Goal: Information Seeking & Learning: Learn about a topic

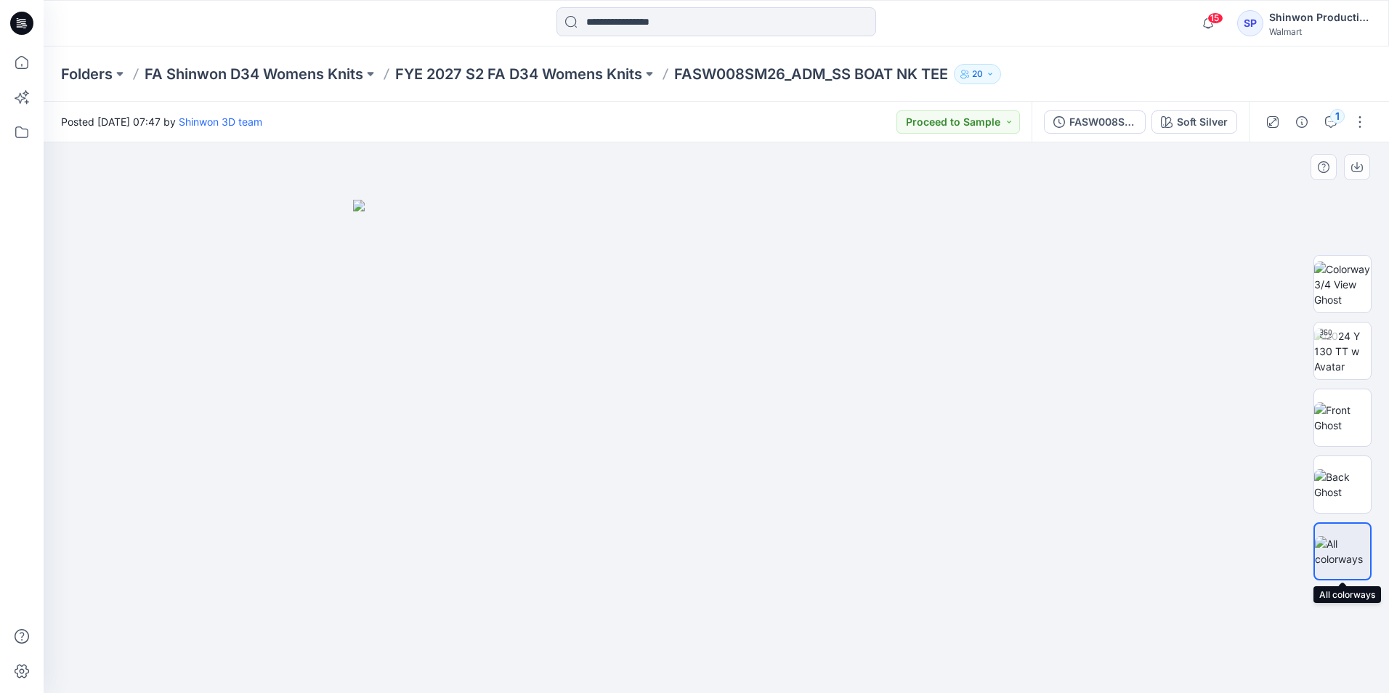
click at [1349, 554] on img at bounding box center [1342, 551] width 55 height 31
click at [1344, 489] on img at bounding box center [1342, 484] width 57 height 31
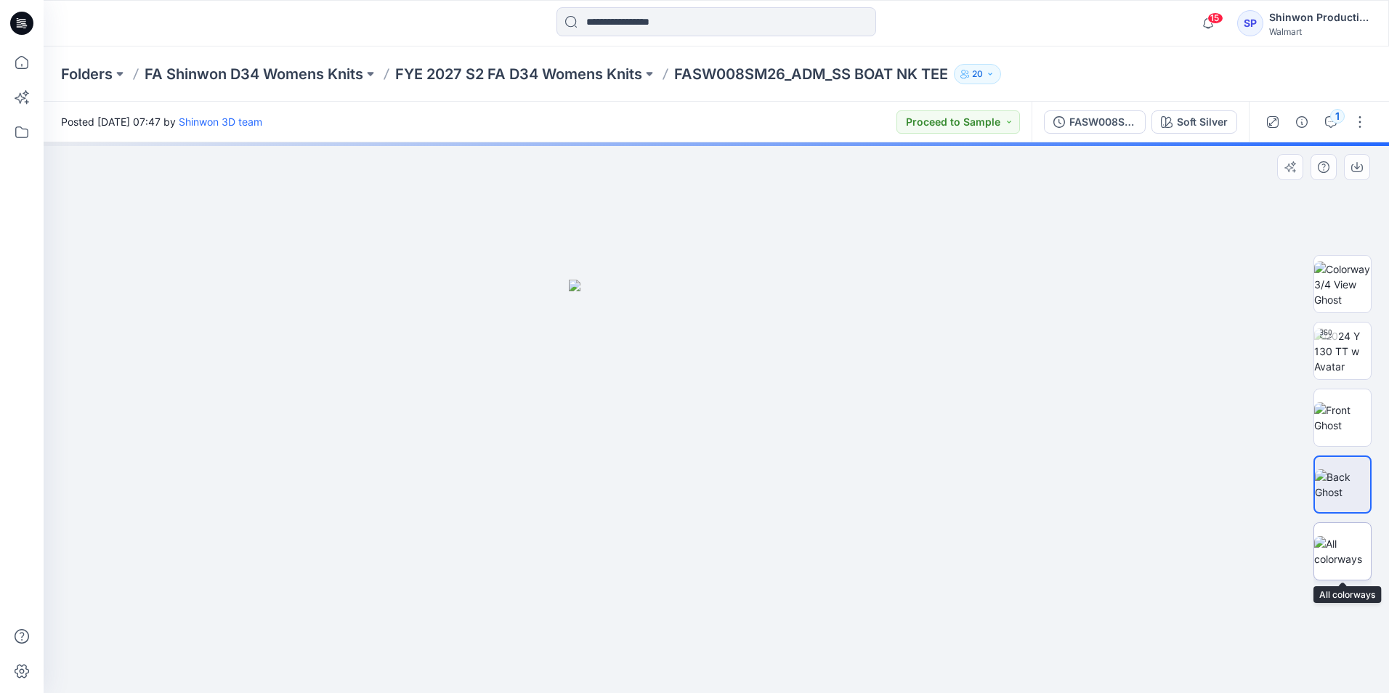
click at [1349, 558] on img at bounding box center [1342, 551] width 57 height 31
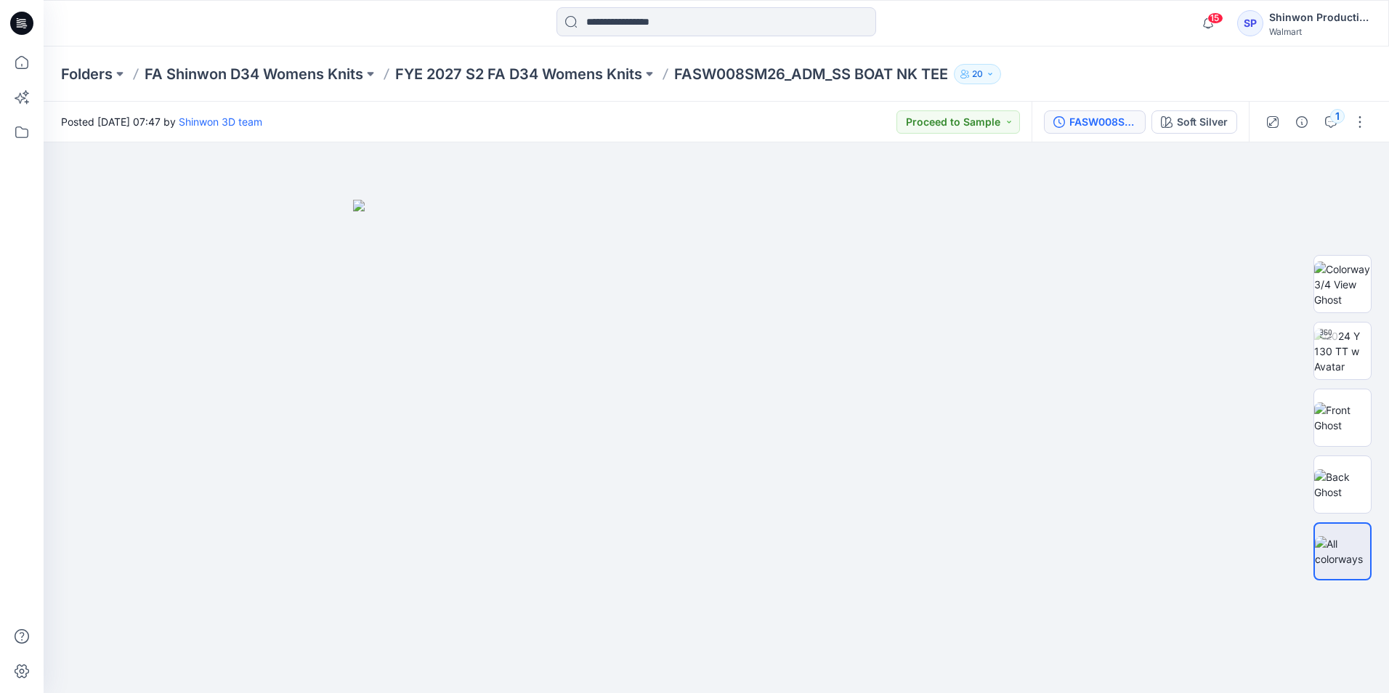
click at [1073, 116] on div "FASW008SM26_ADM_SS BOAT NK TEE" at bounding box center [1102, 122] width 67 height 16
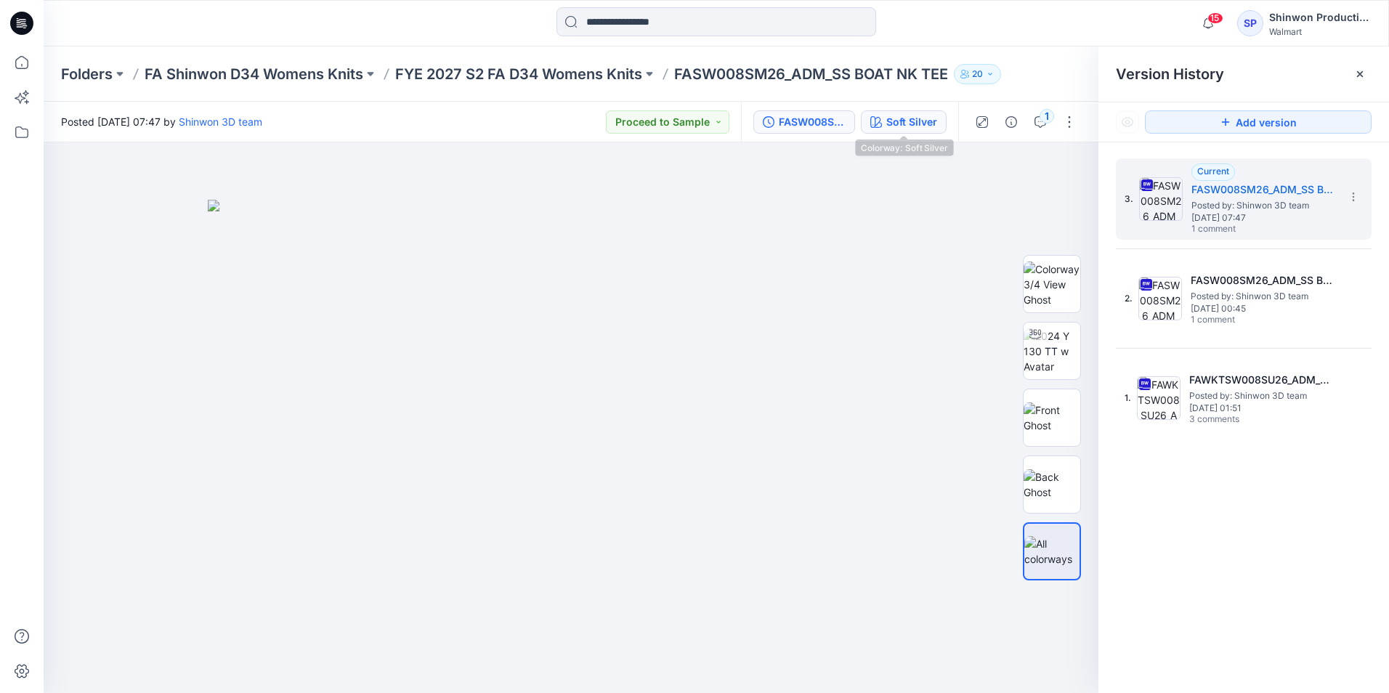
click at [917, 116] on div "Soft Silver" at bounding box center [911, 122] width 51 height 16
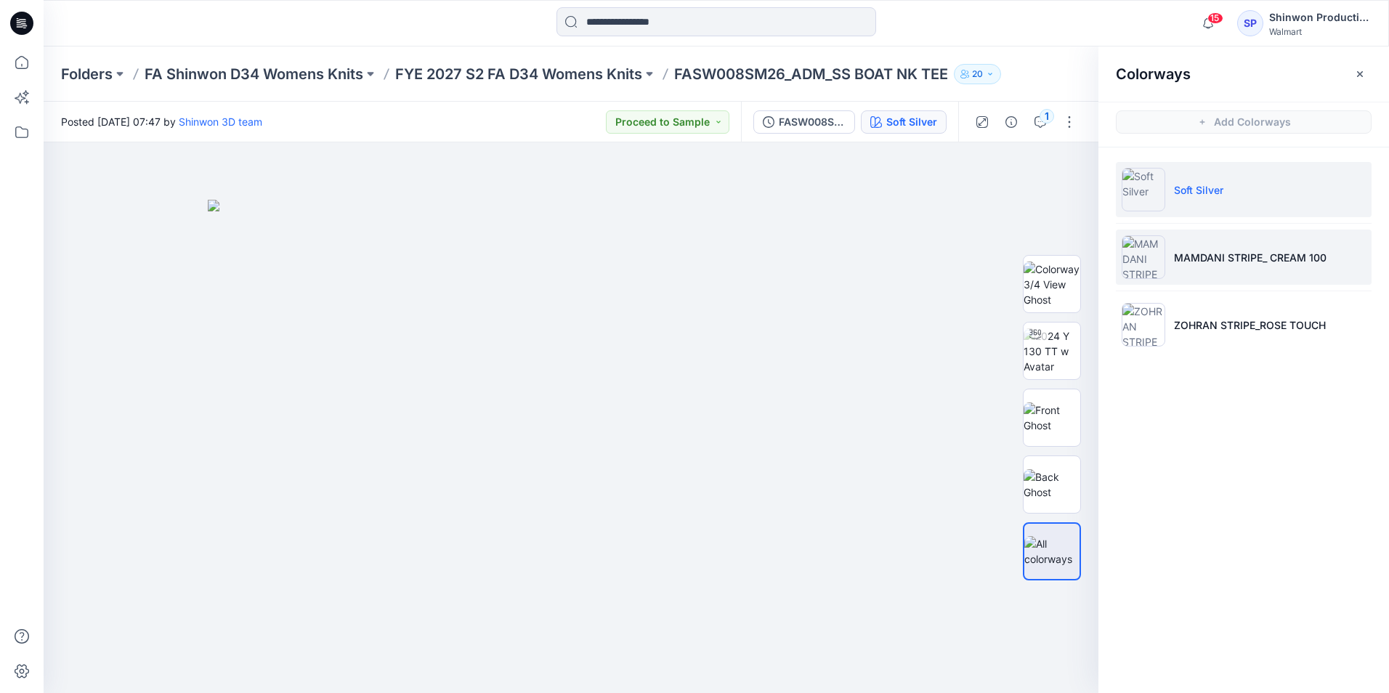
click at [1253, 278] on li "MAMDANI STRIPE_ CREAM 100" at bounding box center [1244, 256] width 256 height 55
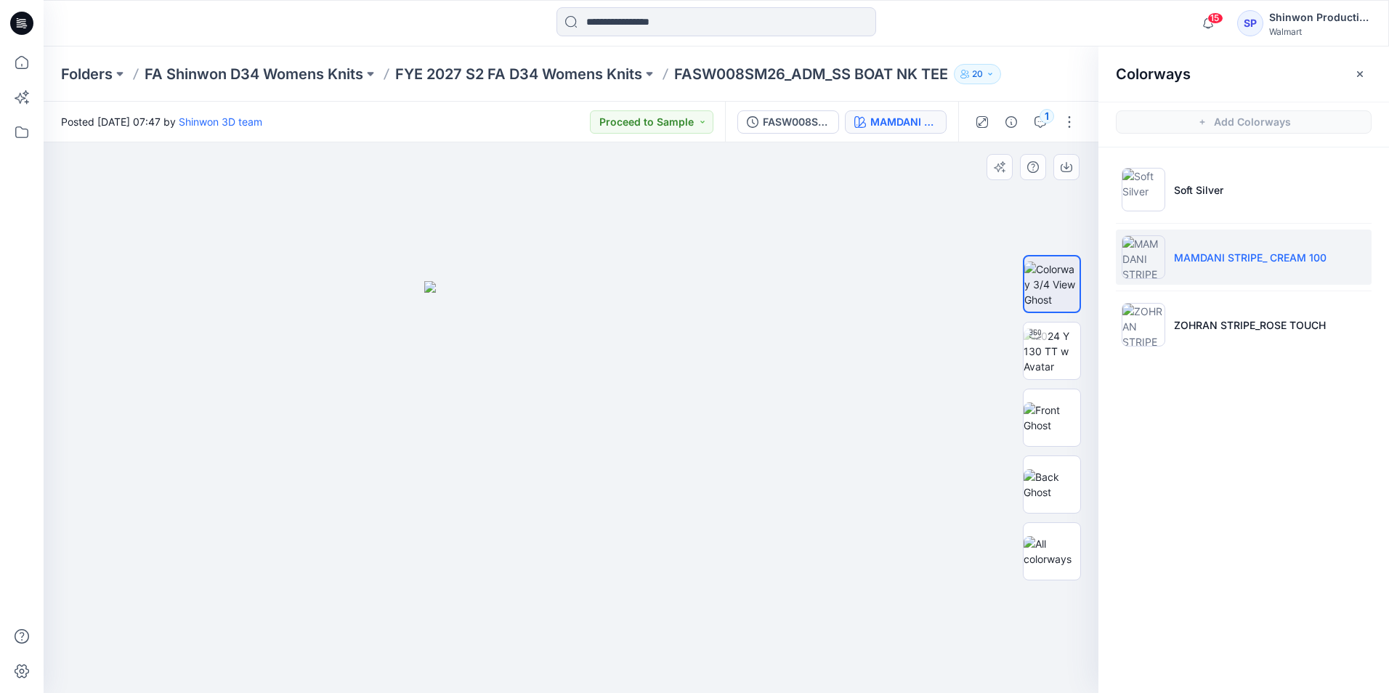
click at [553, 375] on img at bounding box center [570, 487] width 293 height 412
drag, startPoint x: 553, startPoint y: 375, endPoint x: 564, endPoint y: 403, distance: 30.6
click at [568, 413] on img at bounding box center [570, 487] width 293 height 412
click at [1194, 327] on p "ZOHRAN STRIPE_ROSE TOUCH" at bounding box center [1250, 324] width 152 height 15
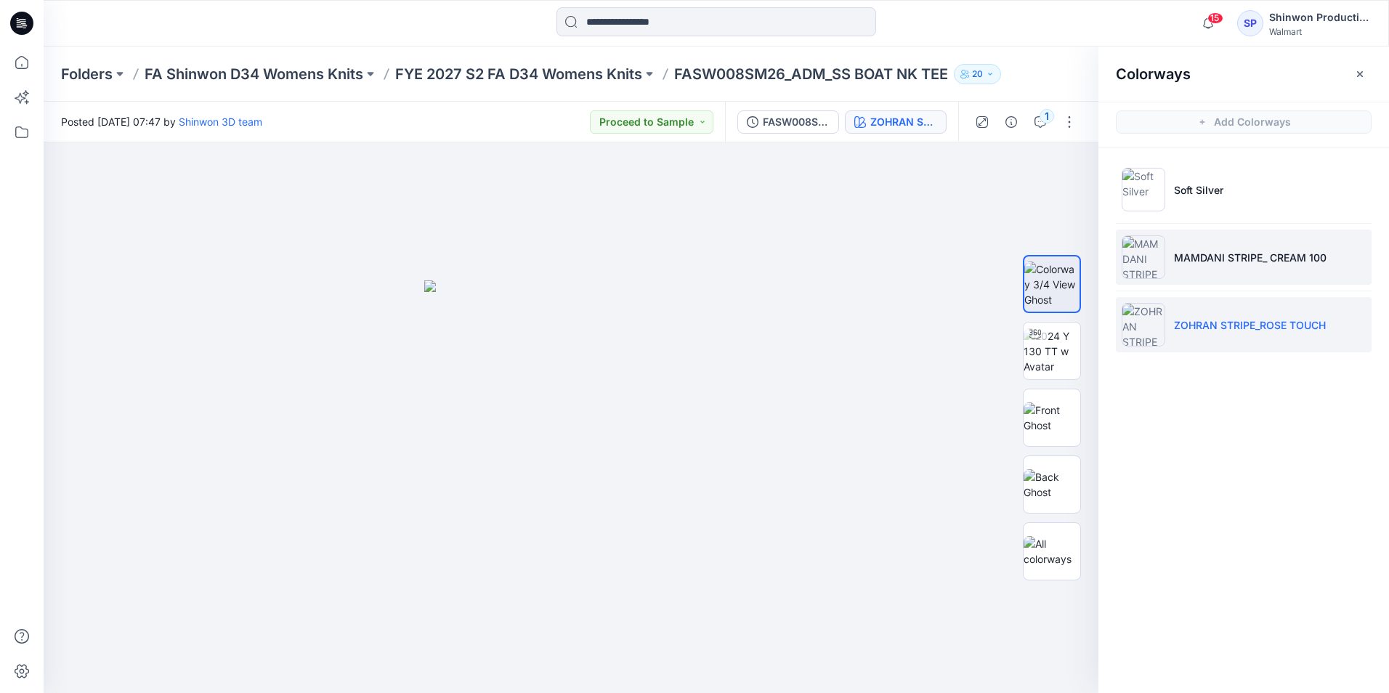
click at [1204, 267] on li "MAMDANI STRIPE_ CREAM 100" at bounding box center [1244, 256] width 256 height 55
click at [1195, 308] on li "ZOHRAN STRIPE_ROSE TOUCH" at bounding box center [1244, 324] width 256 height 55
click at [1060, 357] on img at bounding box center [1051, 351] width 57 height 46
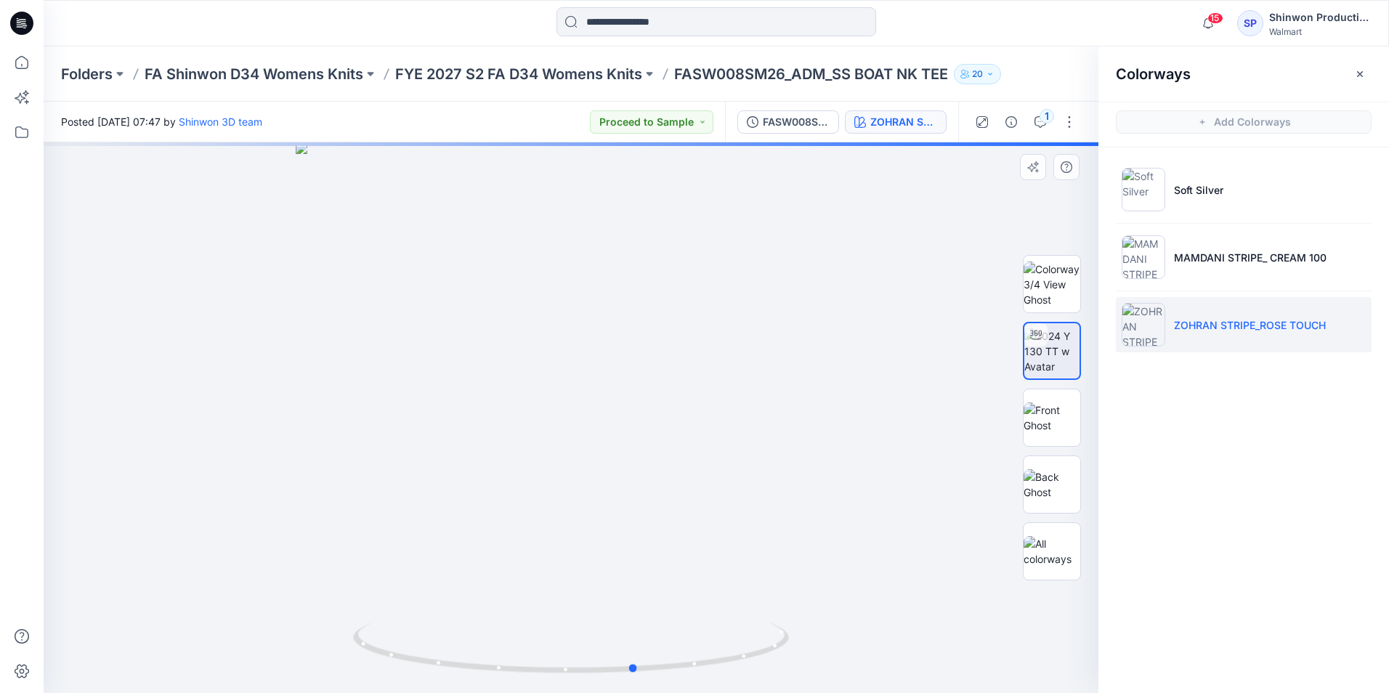
drag, startPoint x: 691, startPoint y: 508, endPoint x: 755, endPoint y: 411, distance: 116.2
click at [755, 411] on div at bounding box center [571, 417] width 1055 height 551
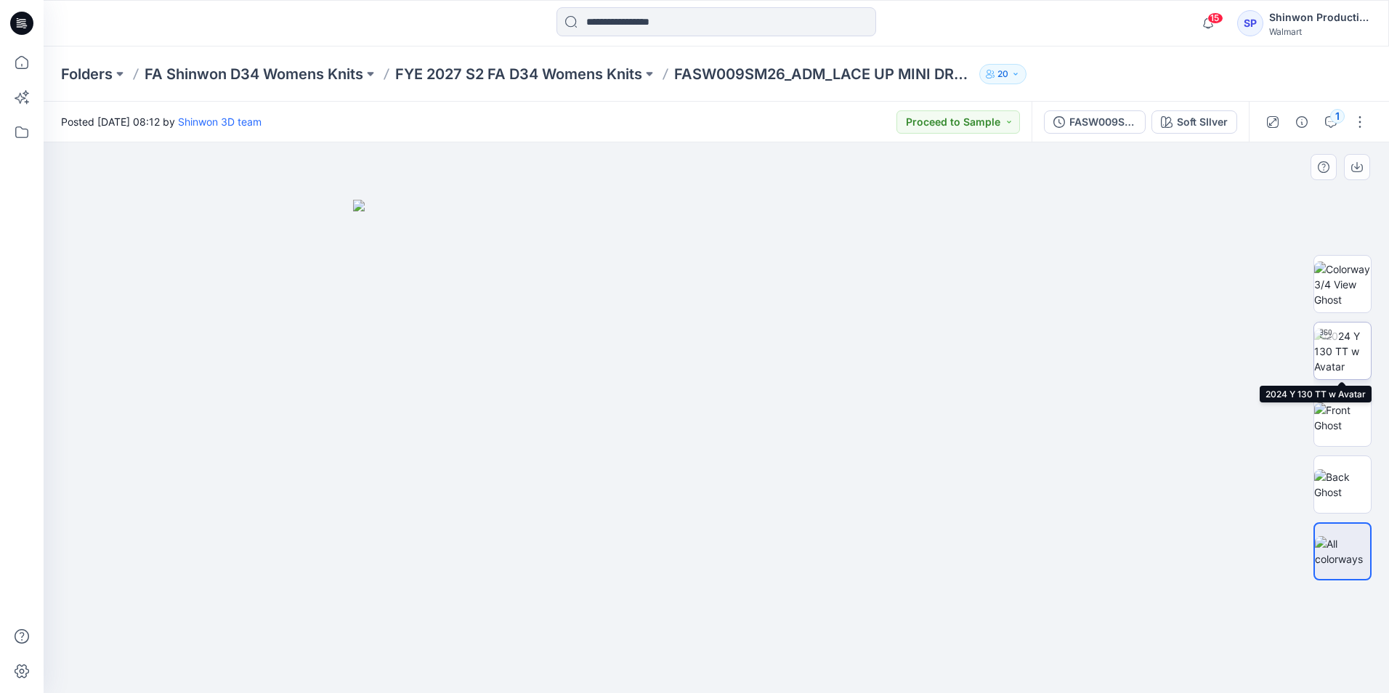
click at [1359, 350] on img at bounding box center [1342, 351] width 57 height 46
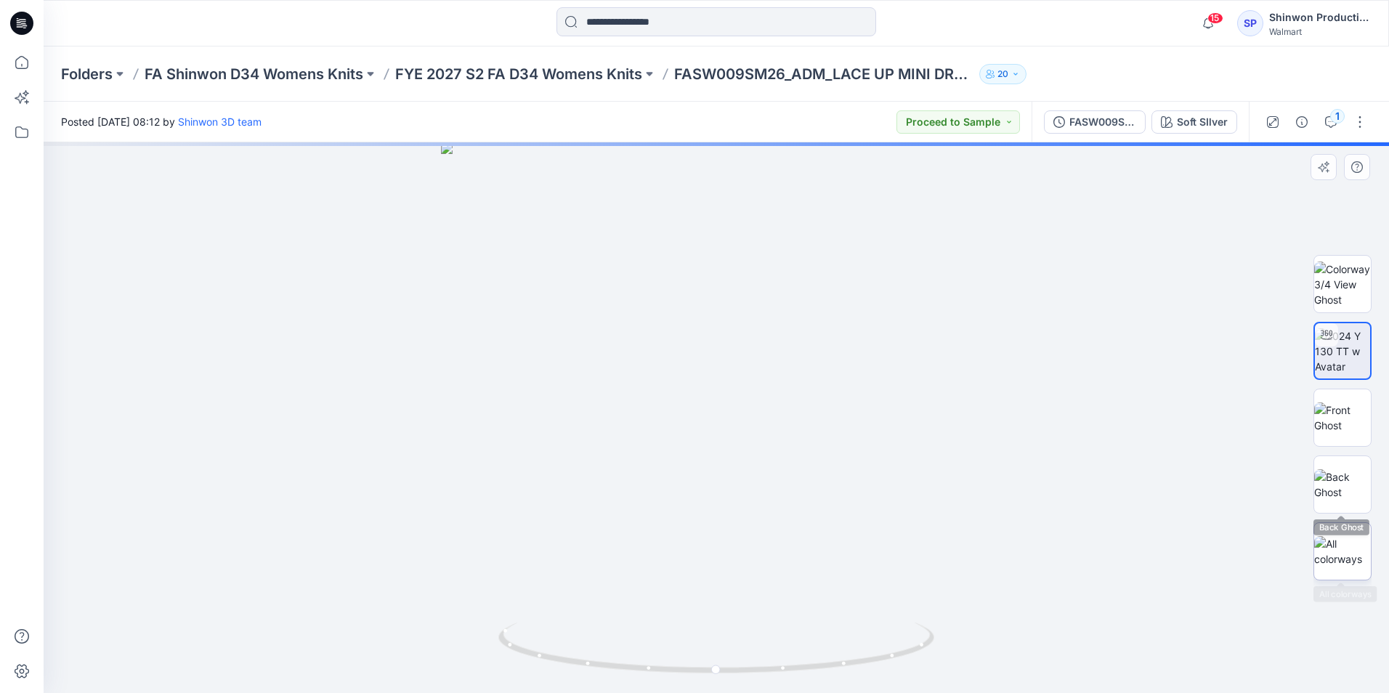
click at [1331, 529] on div at bounding box center [1342, 551] width 58 height 58
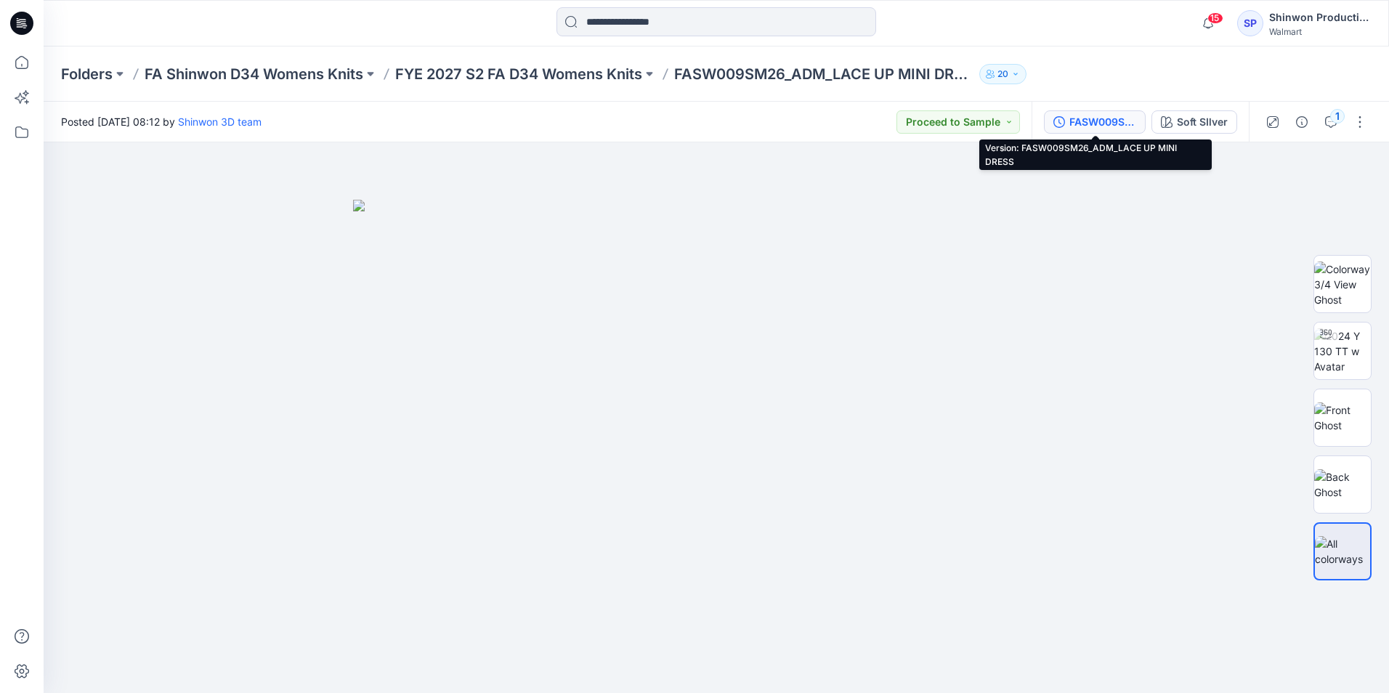
click at [1092, 130] on button "FASW009SM26_ADM_LACE UP MINI DRESS" at bounding box center [1095, 121] width 102 height 23
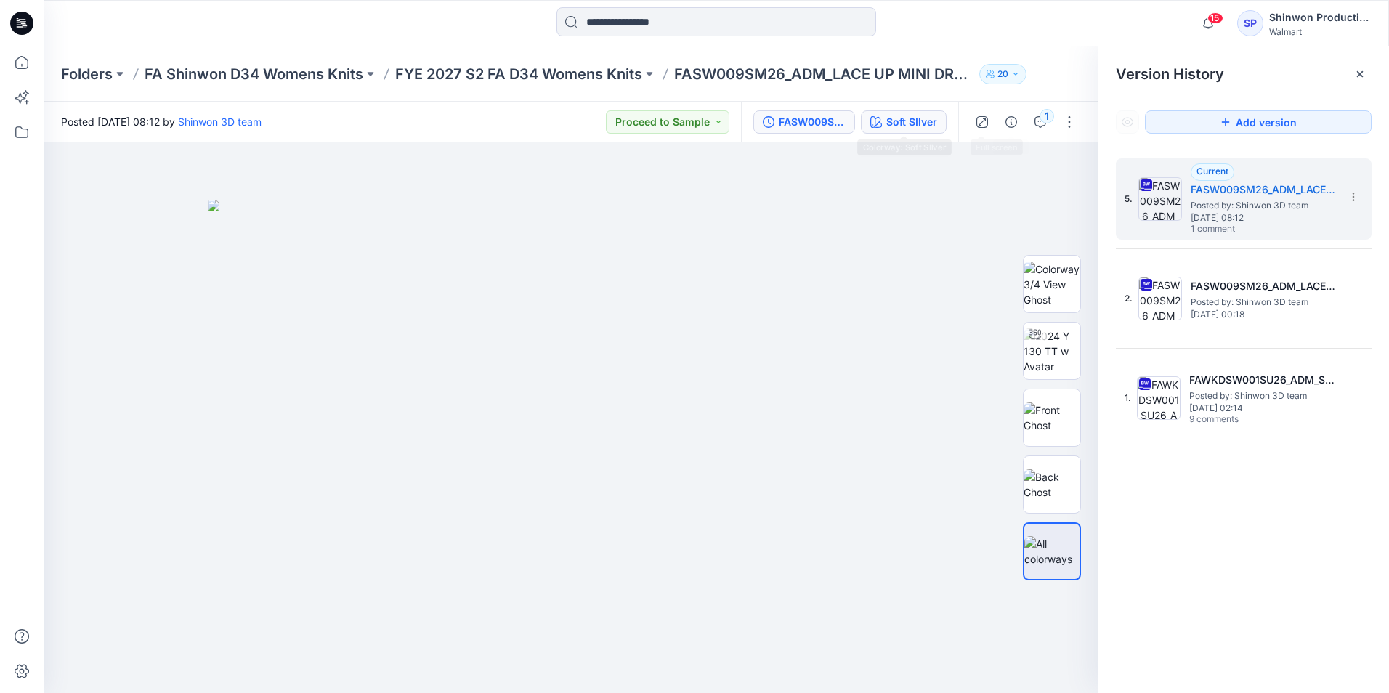
click at [916, 114] on div "Soft SIlver" at bounding box center [911, 122] width 51 height 16
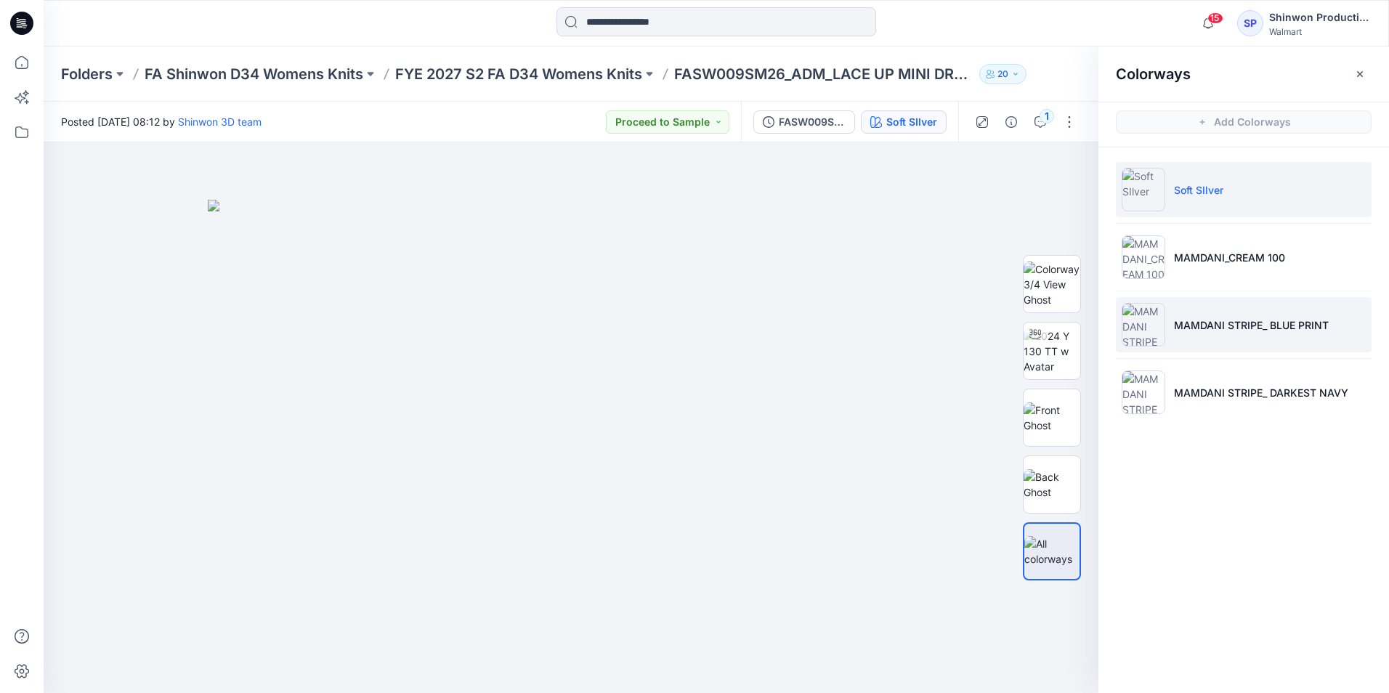
click at [1210, 317] on p "MAMDANI STRIPE_ BLUE PRINT" at bounding box center [1251, 324] width 155 height 15
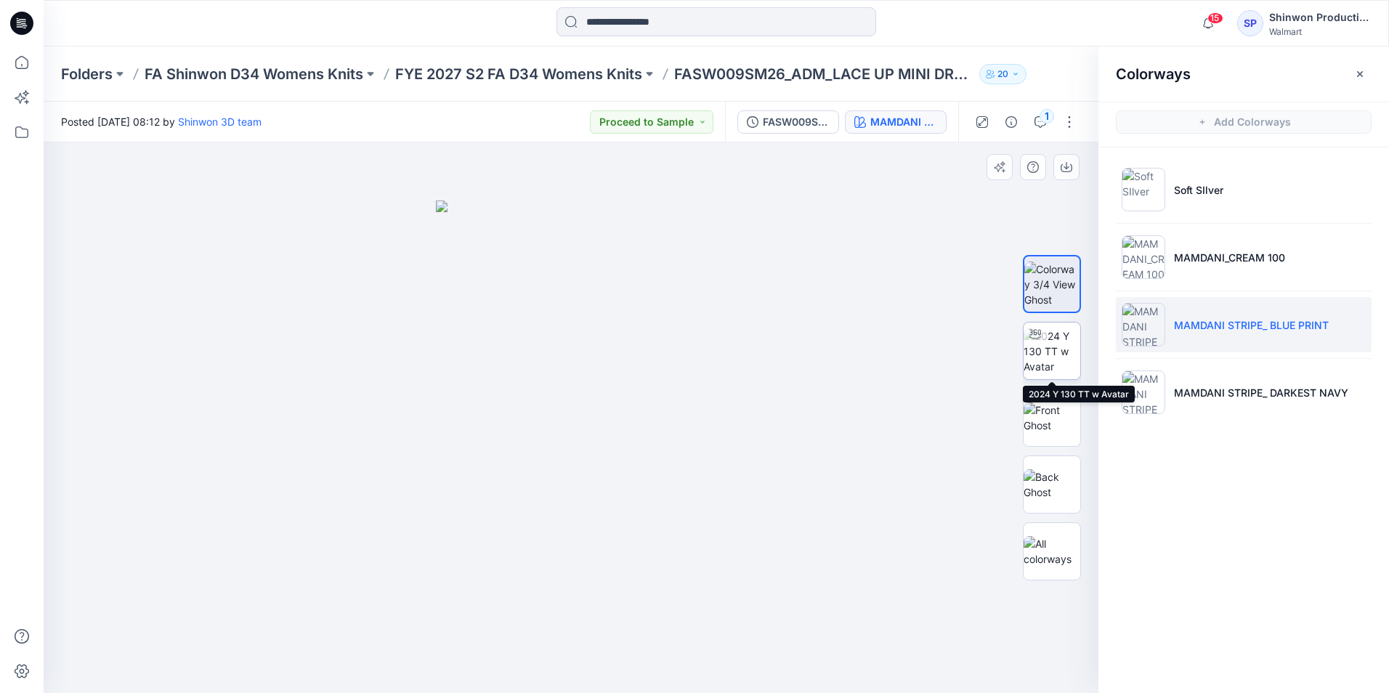
click at [1065, 349] on img at bounding box center [1051, 351] width 57 height 46
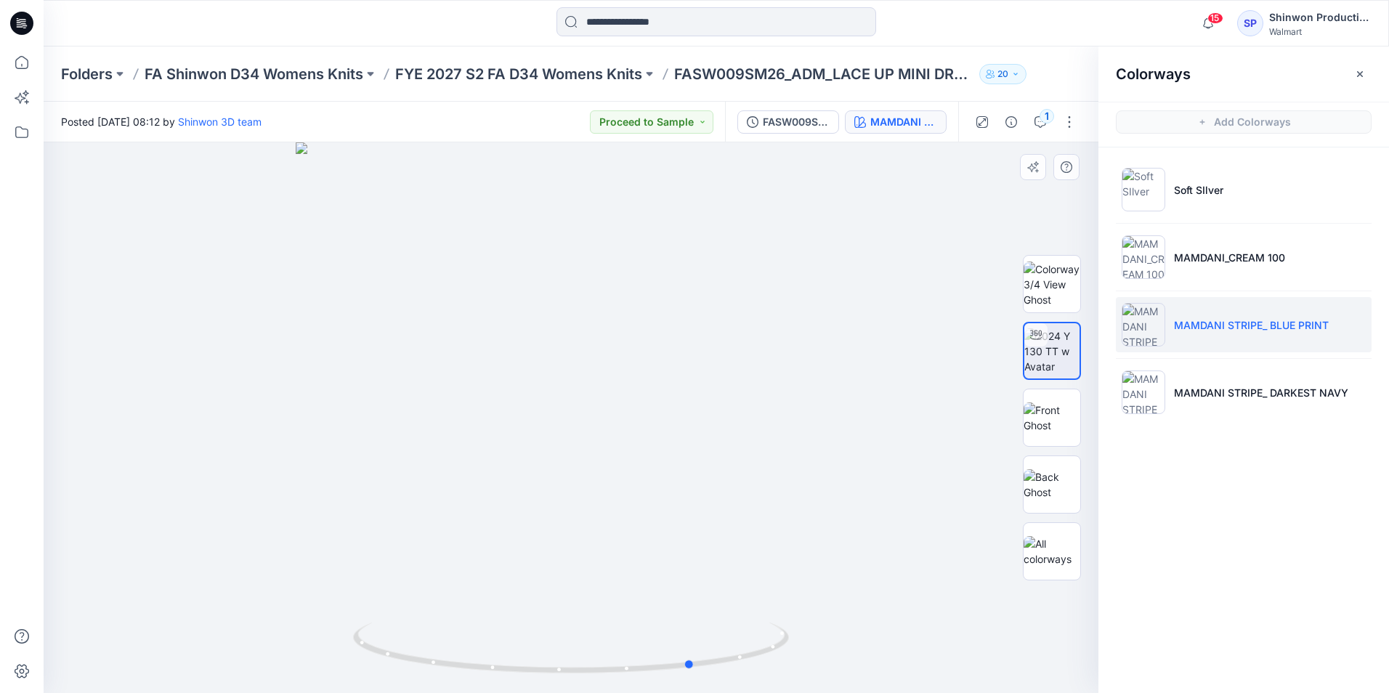
drag, startPoint x: 550, startPoint y: 450, endPoint x: 668, endPoint y: 435, distance: 119.4
click at [670, 435] on div at bounding box center [571, 417] width 1055 height 551
drag, startPoint x: 684, startPoint y: 468, endPoint x: 593, endPoint y: 491, distance: 93.7
click at [593, 491] on div at bounding box center [571, 417] width 1055 height 551
